Goal: Find specific page/section: Find specific page/section

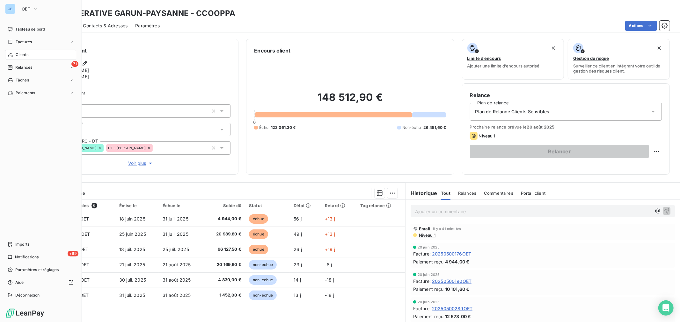
click at [12, 56] on icon at bounding box center [10, 55] width 4 height 4
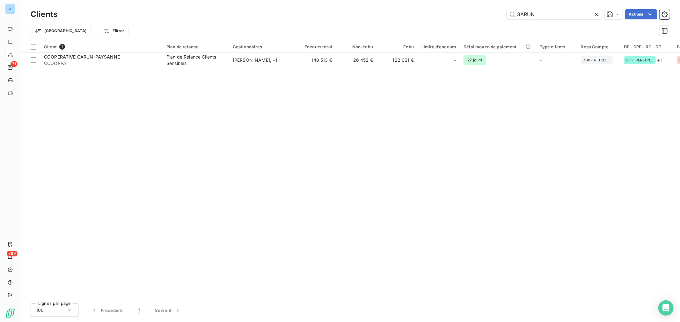
drag, startPoint x: 543, startPoint y: 14, endPoint x: 429, endPoint y: 1, distance: 115.1
click at [463, 5] on div "Clients GARUN Actions Trier Filtrer" at bounding box center [349, 20] width 659 height 41
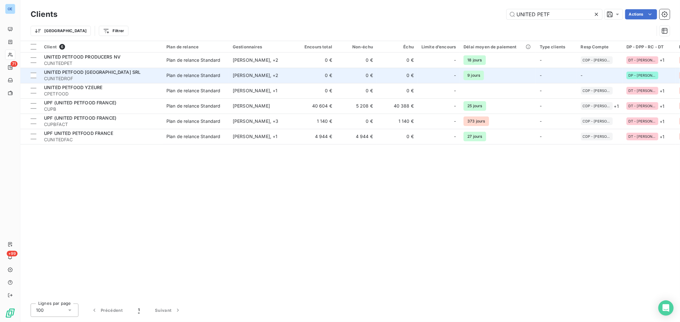
type input "UNITED PETF"
click at [146, 79] on span "CUNITEDROF" at bounding box center [101, 79] width 115 height 6
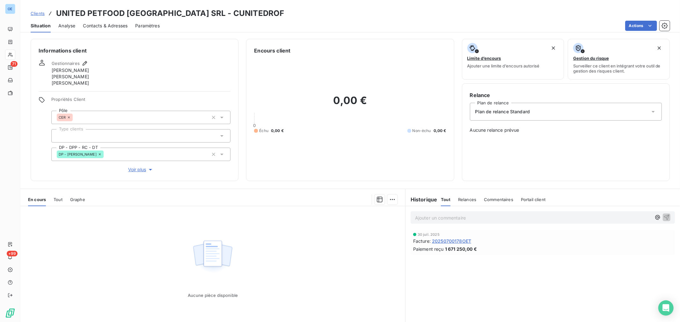
click at [102, 28] on span "Contacts & Adresses" at bounding box center [105, 26] width 45 height 6
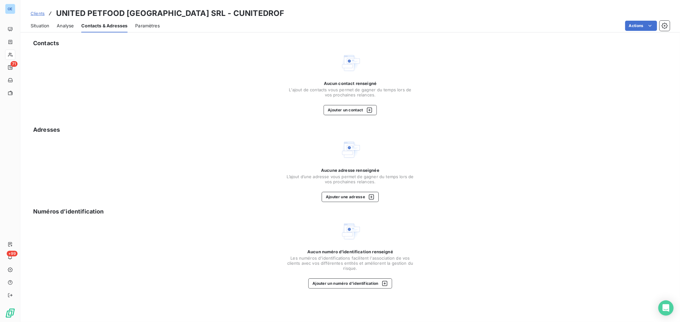
click at [39, 27] on span "Situation" at bounding box center [40, 26] width 18 height 6
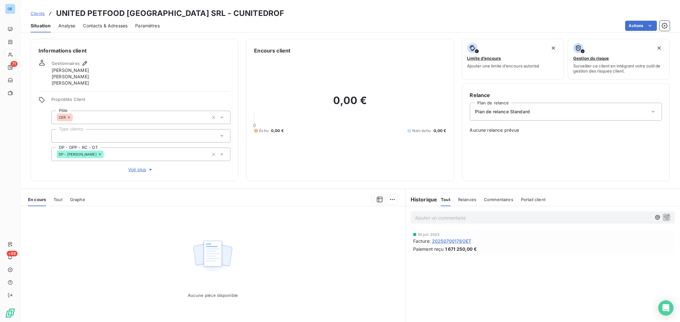
click at [457, 241] on span "20250700178OET" at bounding box center [451, 241] width 39 height 7
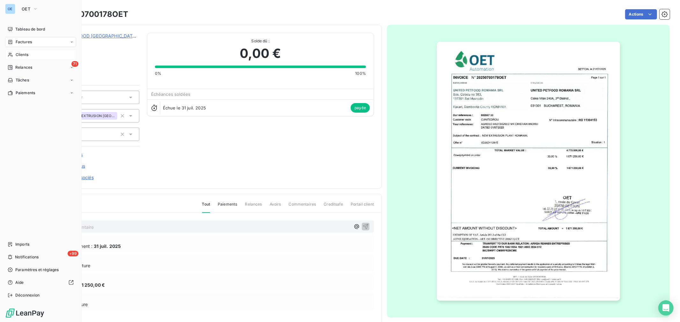
click at [18, 56] on span "Clients" at bounding box center [22, 55] width 13 height 6
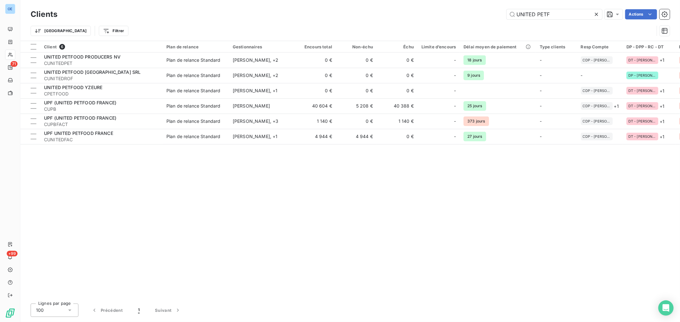
drag, startPoint x: 555, startPoint y: 14, endPoint x: 418, endPoint y: 1, distance: 138.3
click at [474, 8] on div "Clients UNITED PETF Actions" at bounding box center [350, 14] width 639 height 13
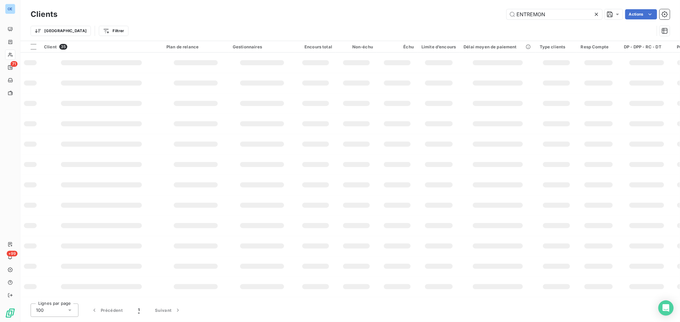
type input "ENTREMON"
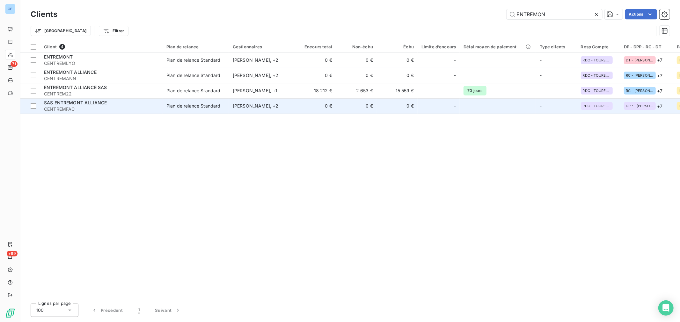
click at [141, 104] on div "SAS ENTREMONT ALLIANCE" at bounding box center [101, 103] width 115 height 6
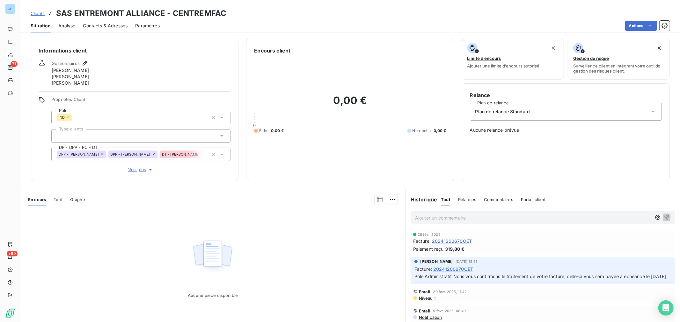
click at [455, 241] on span "20241200670OET" at bounding box center [452, 241] width 40 height 7
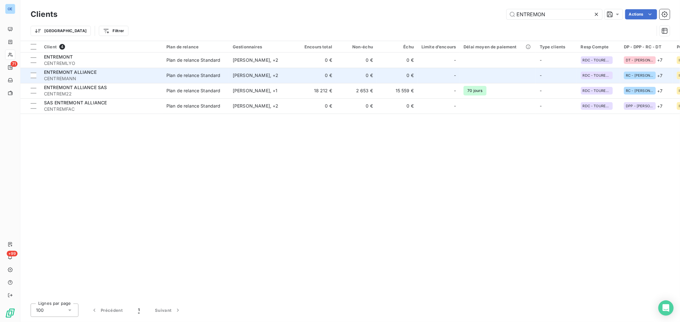
click at [97, 73] on div "ENTREMONT ALLIANCE" at bounding box center [101, 72] width 115 height 6
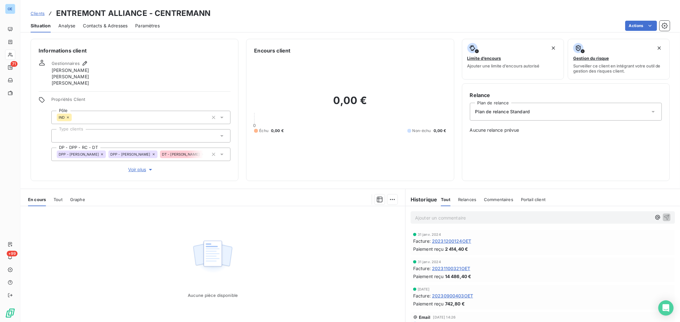
click at [459, 239] on span "20231200124OET" at bounding box center [451, 241] width 39 height 7
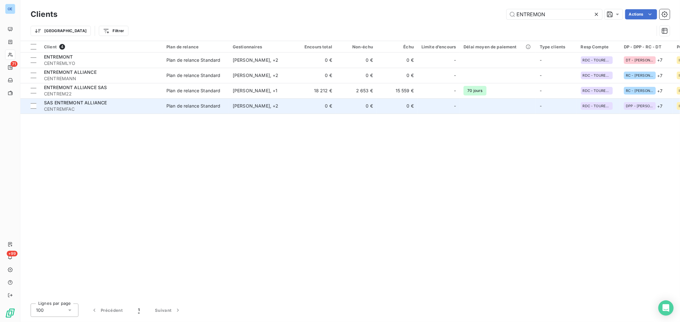
click at [118, 110] on span "CENTREMFAC" at bounding box center [101, 109] width 115 height 6
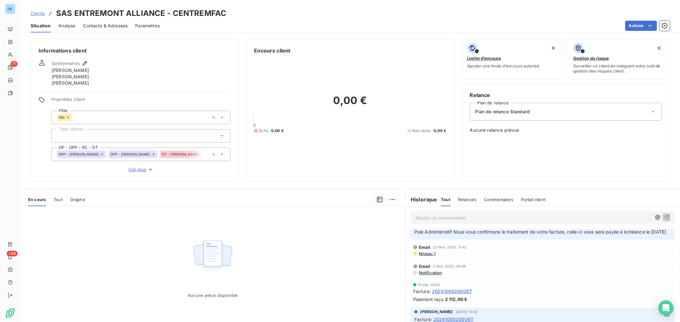
scroll to position [71, 0]
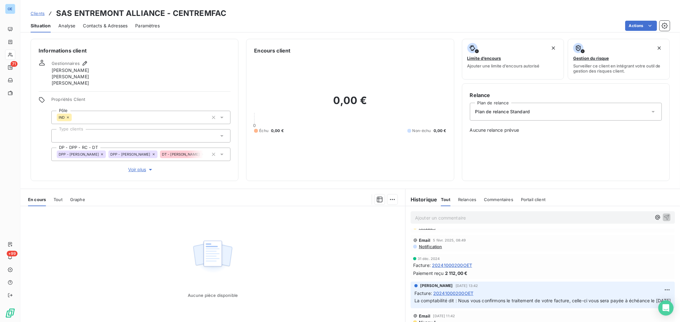
click at [466, 269] on span "20241000200OET" at bounding box center [452, 265] width 40 height 7
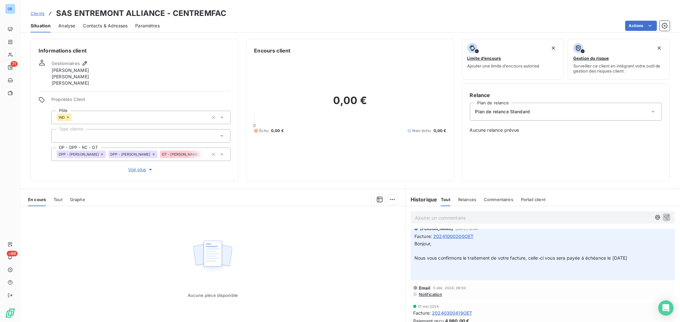
scroll to position [248, 0]
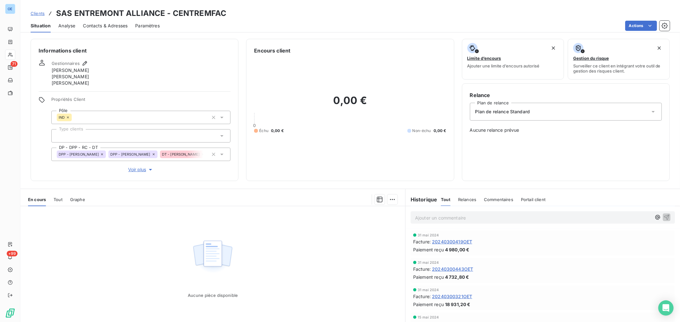
click at [463, 245] on span "20240300419OET" at bounding box center [452, 242] width 40 height 7
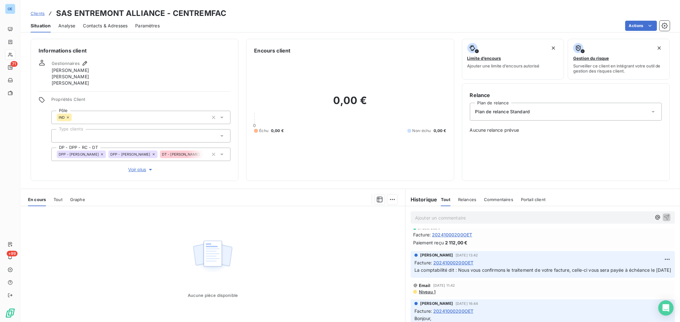
scroll to position [141, 0]
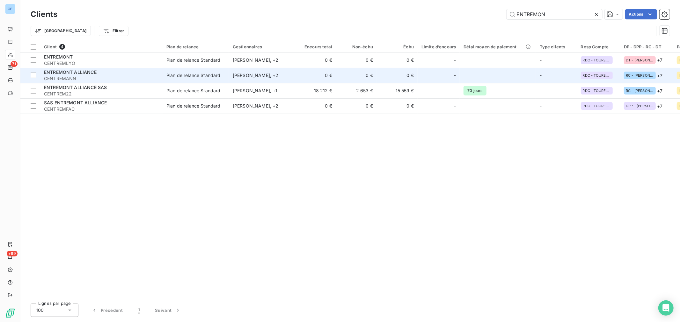
click at [120, 81] on span "CENTREMANN" at bounding box center [101, 79] width 115 height 6
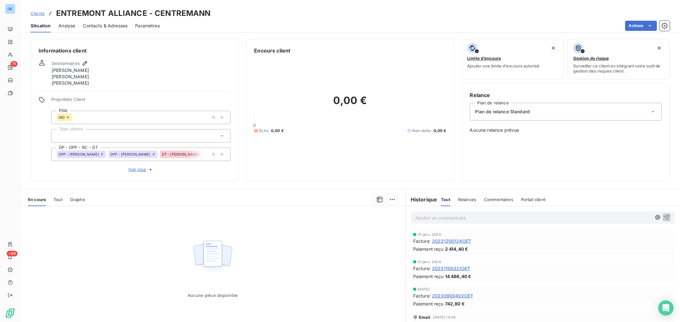
drag, startPoint x: 227, startPoint y: 29, endPoint x: 241, endPoint y: 33, distance: 14.6
click at [227, 29] on div "Actions" at bounding box center [418, 26] width 502 height 10
click at [456, 242] on span "20231200124OET" at bounding box center [451, 241] width 39 height 7
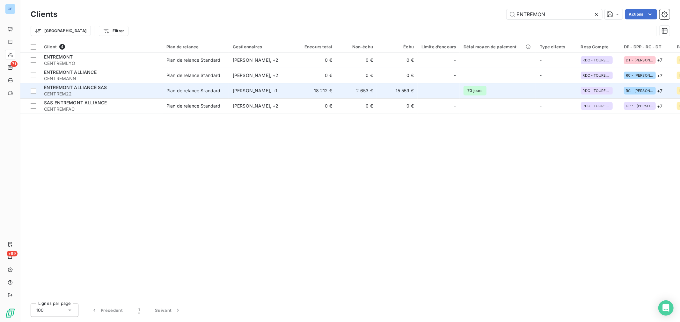
click at [171, 90] on div "Plan de relance Standard" at bounding box center [193, 91] width 54 height 6
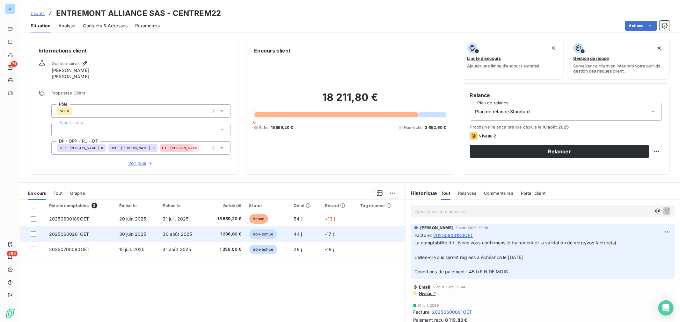
click at [284, 231] on td "non-échue" at bounding box center [267, 234] width 45 height 15
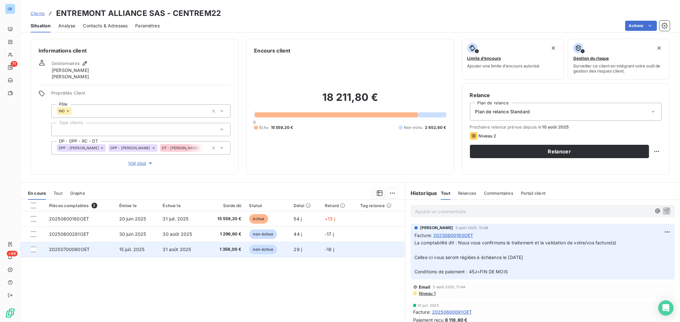
click at [284, 254] on td "non-échue" at bounding box center [267, 249] width 45 height 15
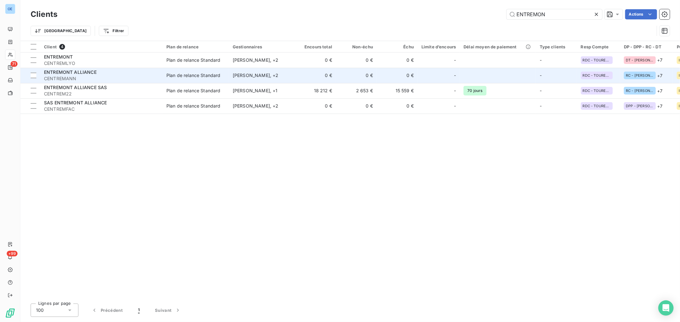
click at [107, 82] on span "CENTREMANN" at bounding box center [101, 79] width 115 height 6
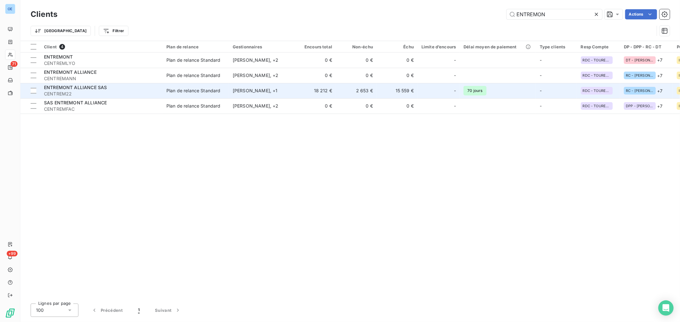
click at [116, 94] on span "CENTREM22" at bounding box center [101, 94] width 115 height 6
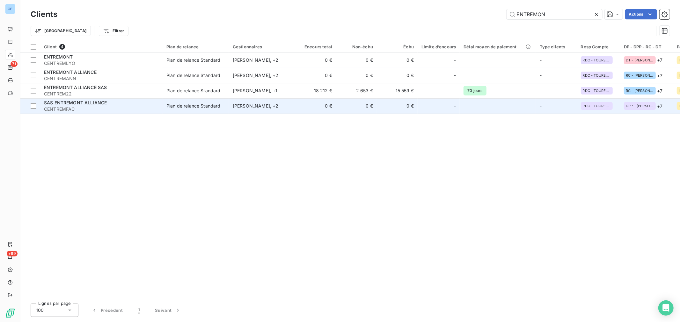
click at [117, 103] on div "SAS ENTREMONT ALLIANCE" at bounding box center [101, 103] width 115 height 6
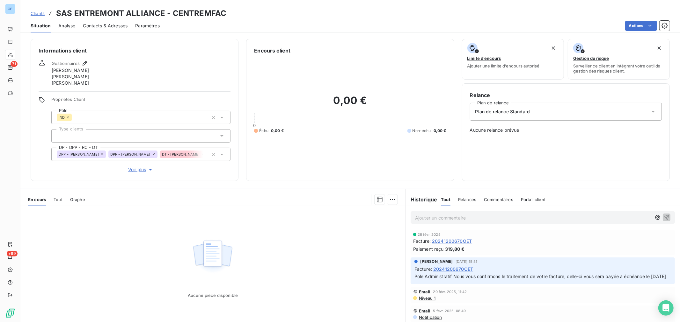
click at [458, 238] on span "20241200670OET" at bounding box center [452, 241] width 40 height 7
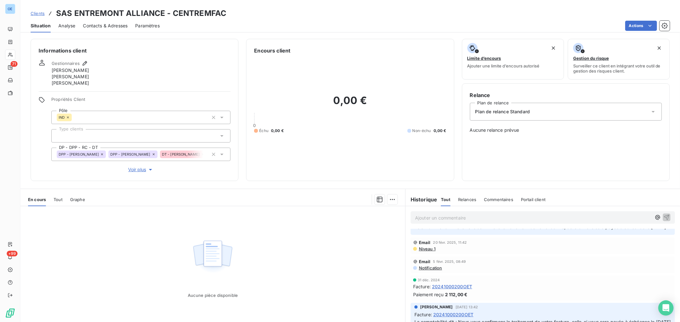
scroll to position [106, 0]
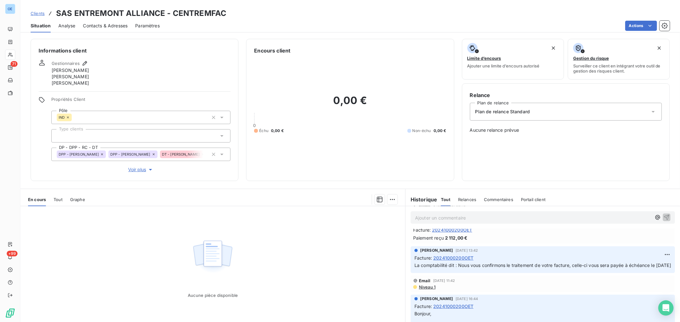
click at [457, 262] on span "20241000200OET" at bounding box center [453, 258] width 40 height 7
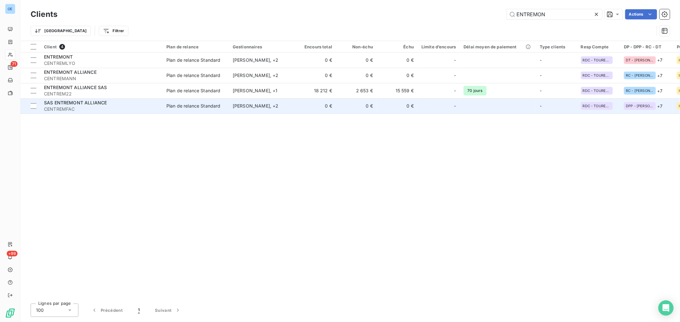
click at [124, 109] on span "CENTREMFAC" at bounding box center [101, 109] width 115 height 6
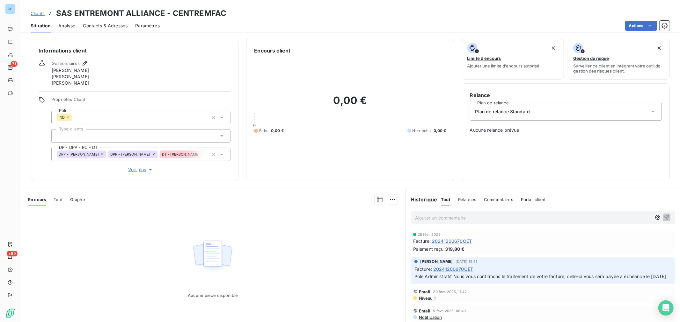
click at [460, 241] on span "20241200670OET" at bounding box center [452, 241] width 40 height 7
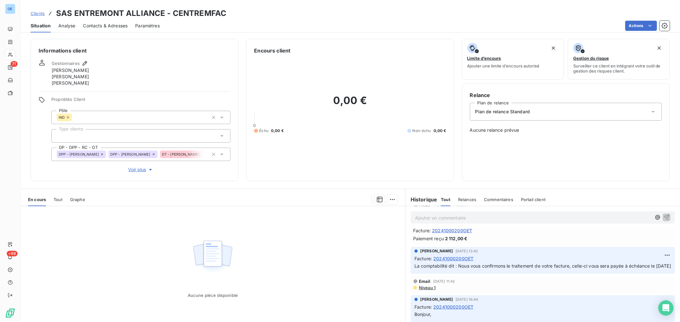
scroll to position [106, 0]
click at [460, 234] on span "20241000200OET" at bounding box center [452, 230] width 40 height 7
